Goal: Find specific page/section: Find specific page/section

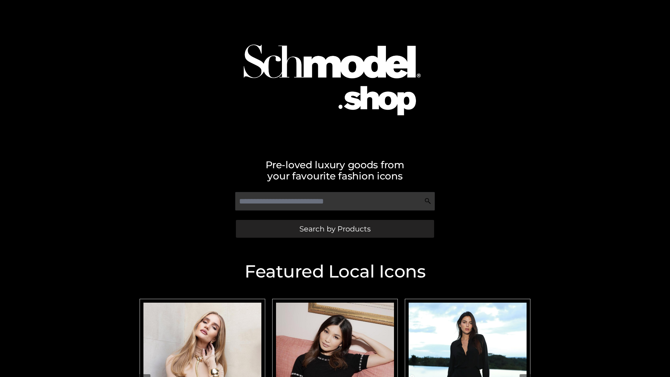
click at [335, 229] on span "Search by Products" at bounding box center [334, 228] width 71 height 7
